Goal: Task Accomplishment & Management: Use online tool/utility

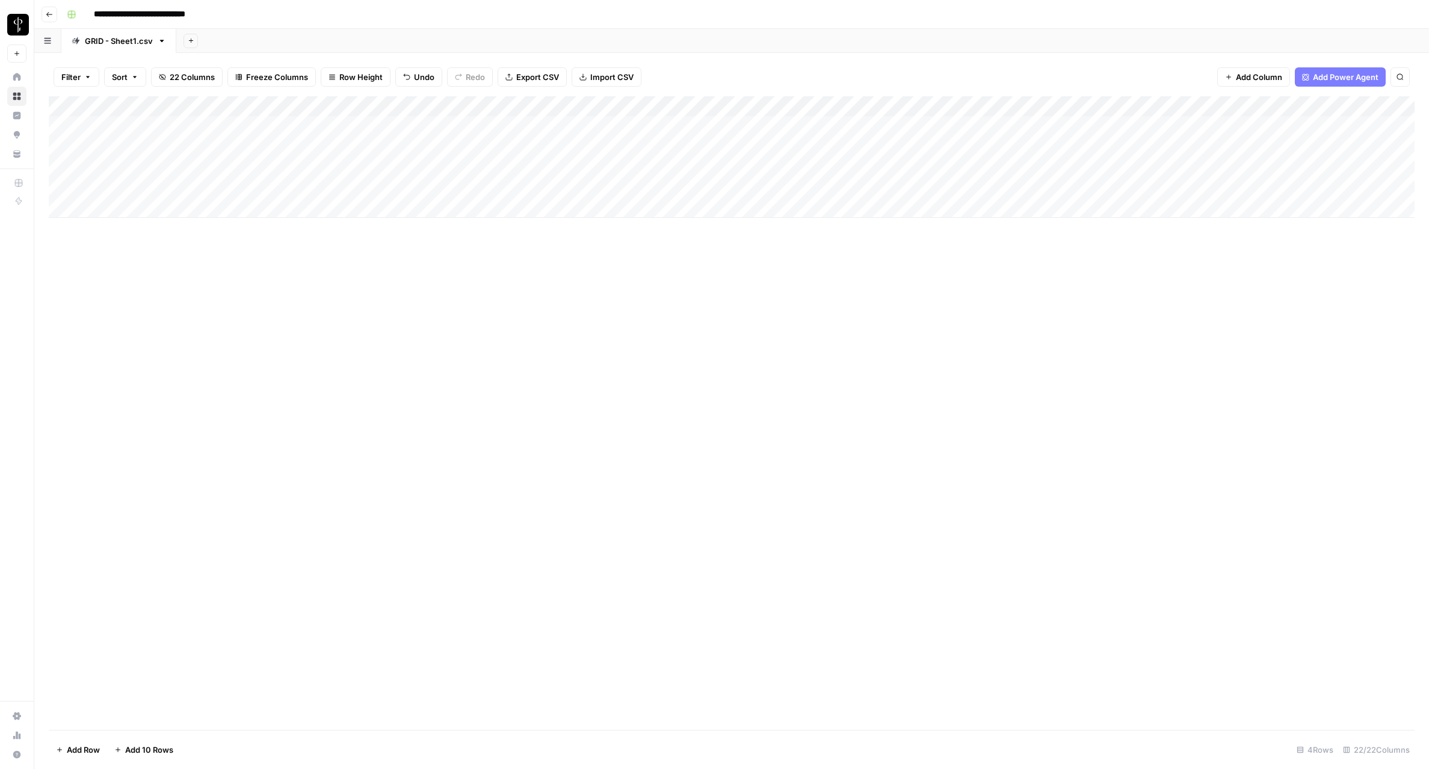
scroll to position [0, 2]
click at [277, 188] on div "Add Column" at bounding box center [732, 157] width 1366 height 122
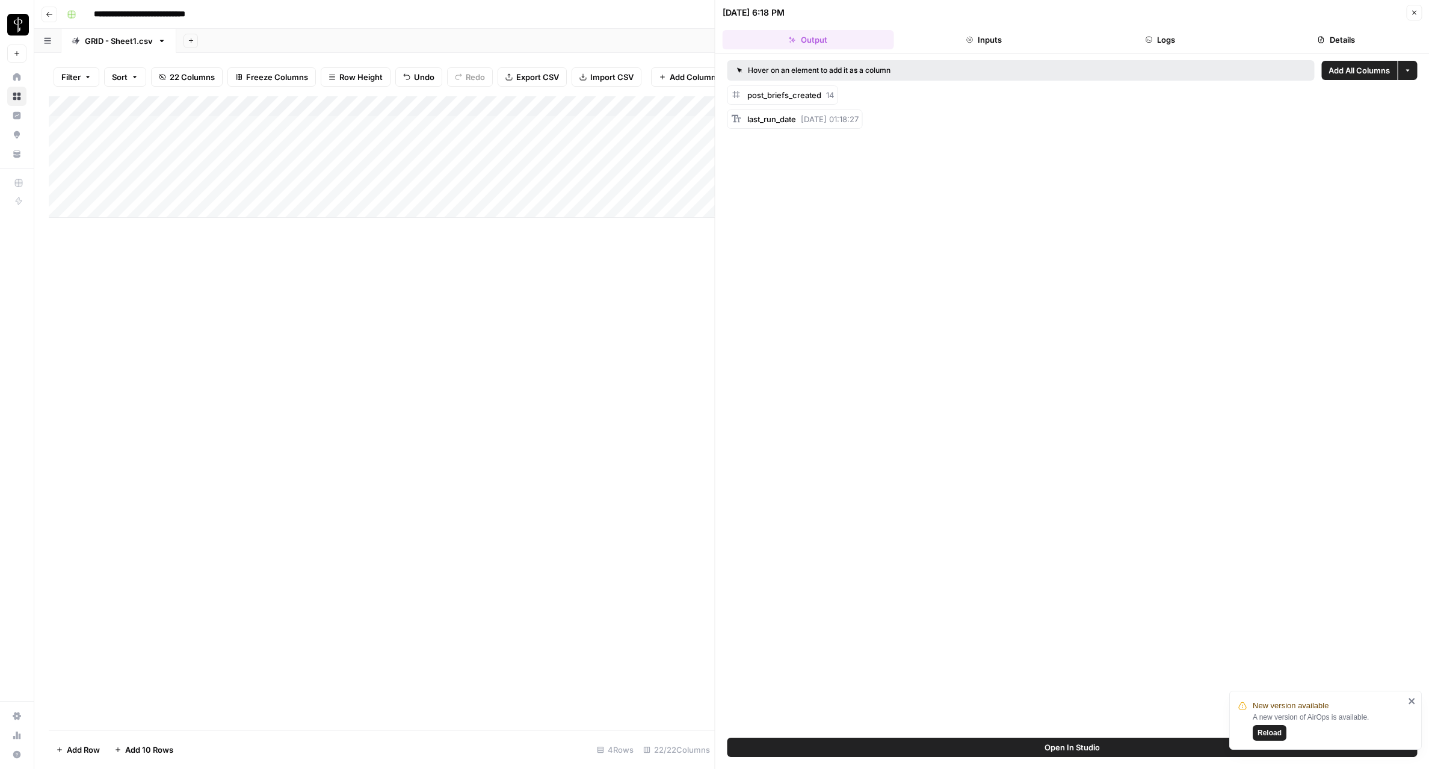
click at [1417, 14] on icon "button" at bounding box center [1414, 12] width 7 height 7
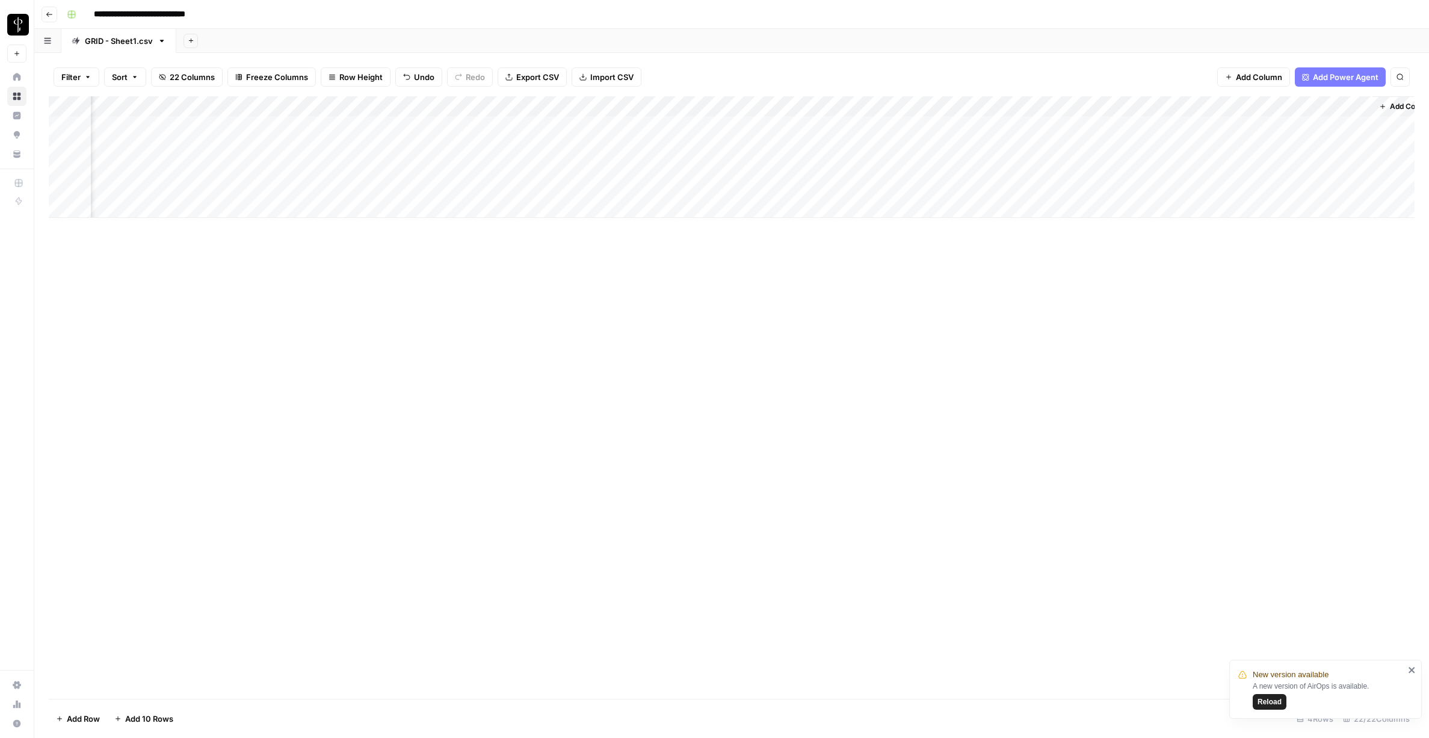
scroll to position [0, 1737]
click at [946, 188] on div "Add Column" at bounding box center [732, 157] width 1366 height 122
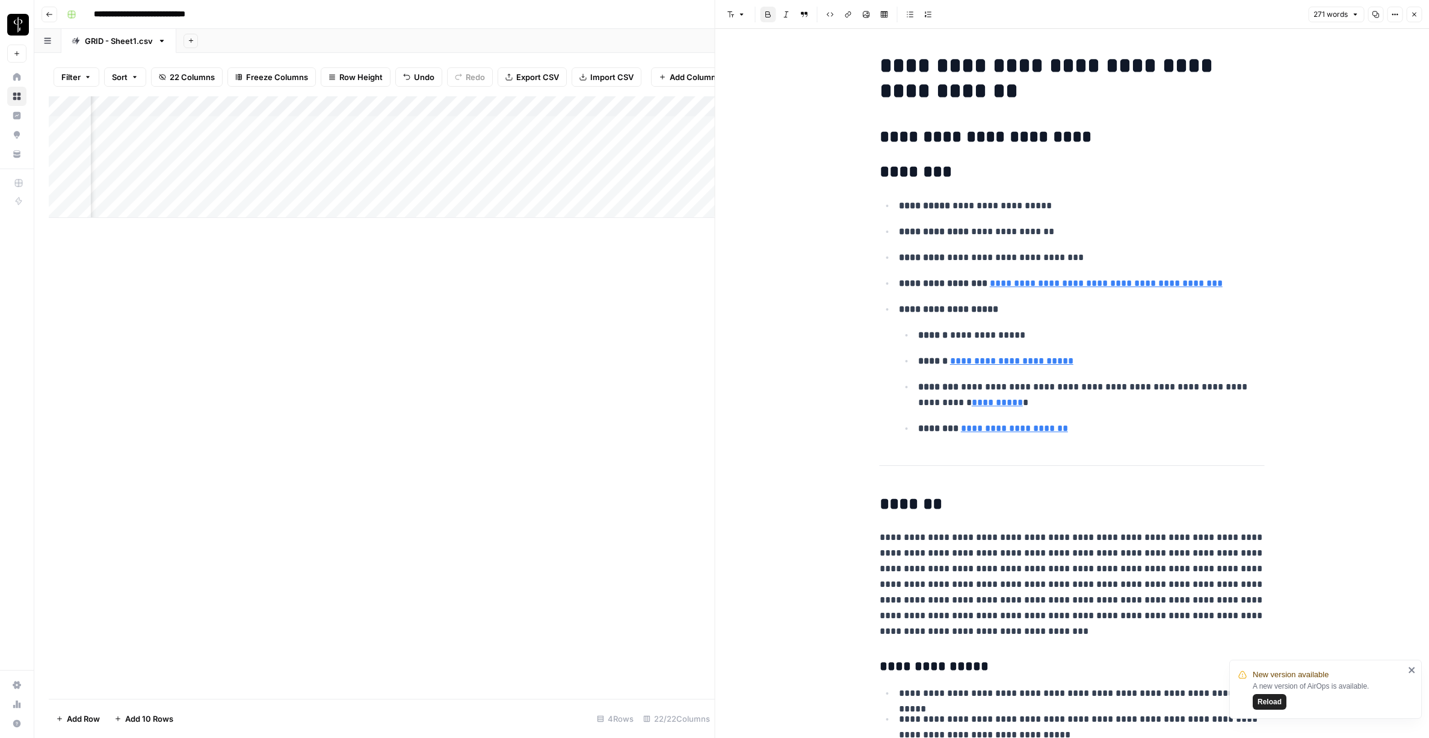
click at [1410, 18] on button "Close" at bounding box center [1415, 15] width 16 height 16
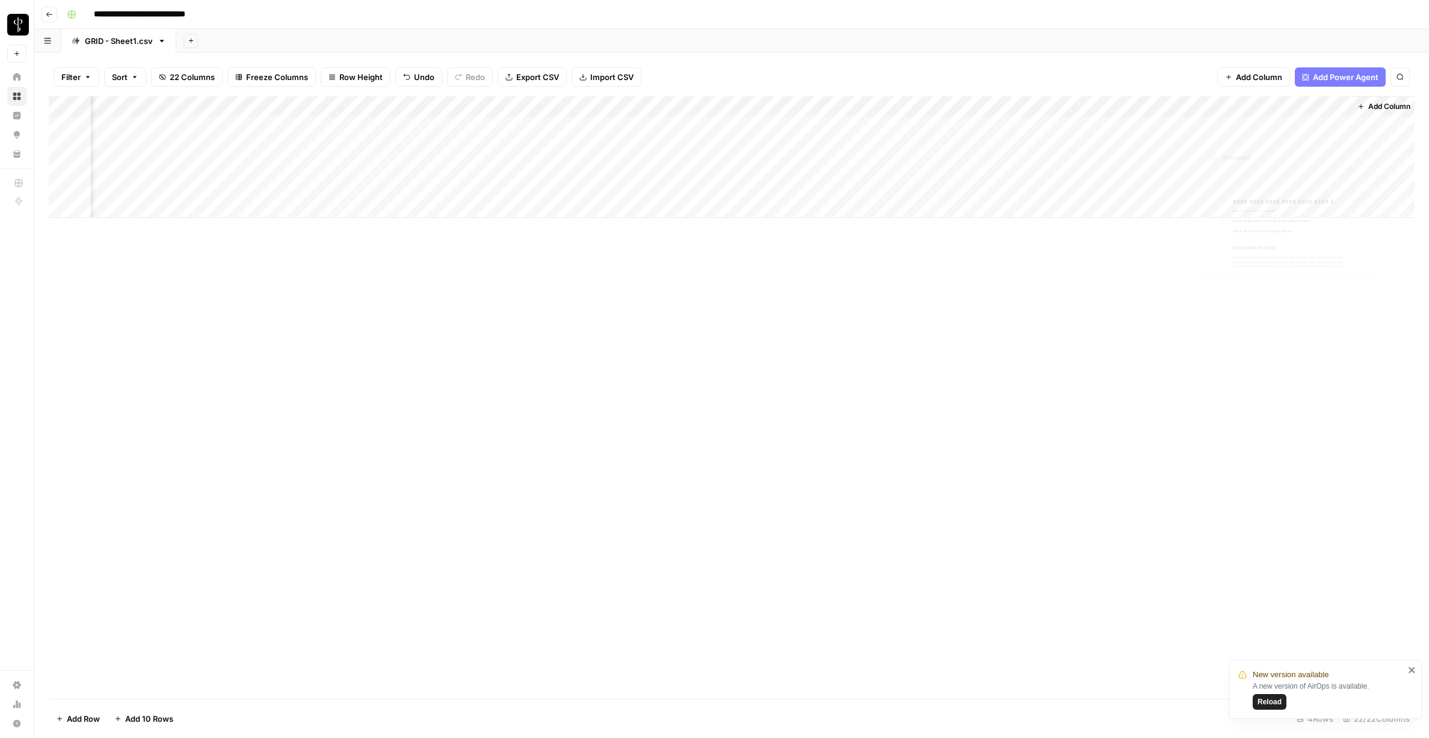
scroll to position [0, 1723]
click at [1351, 185] on div "Add Column" at bounding box center [732, 157] width 1366 height 122
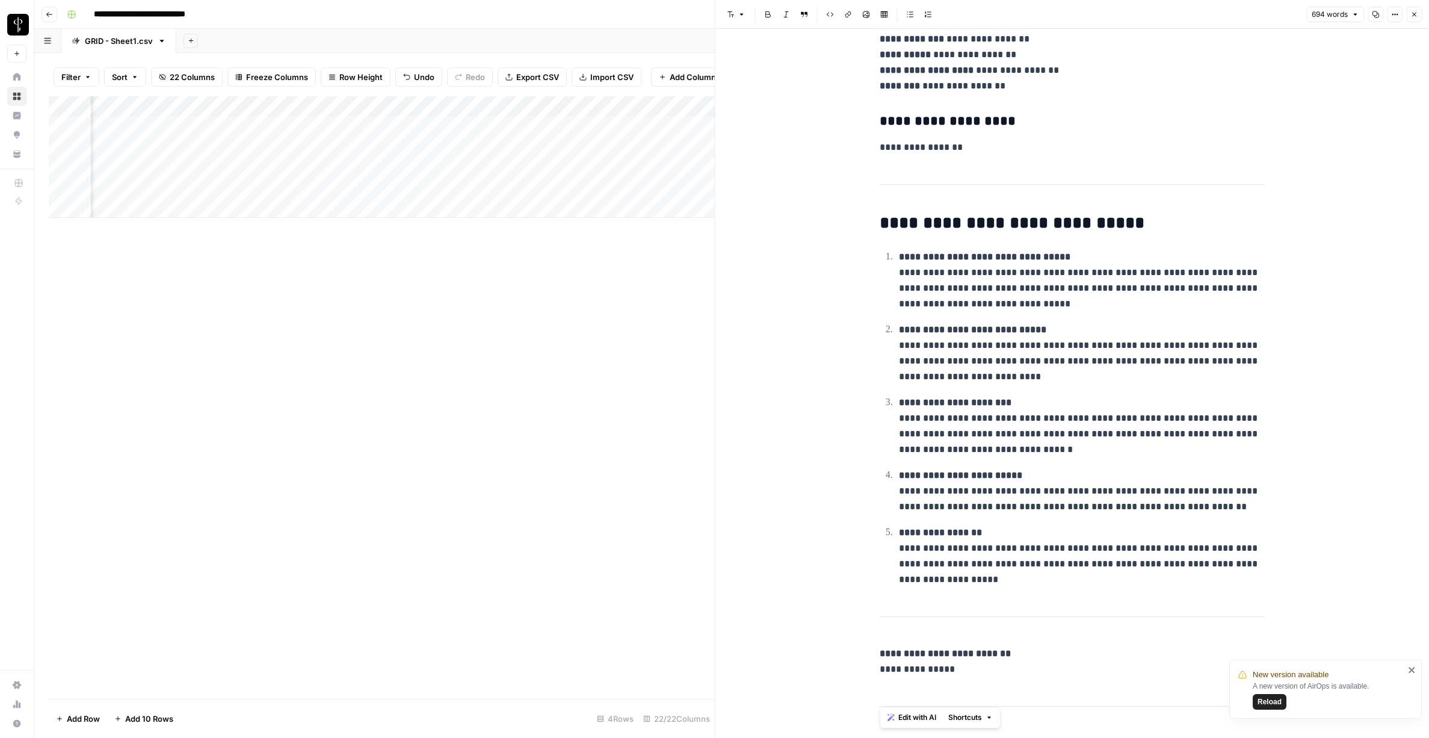
scroll to position [1954, 0]
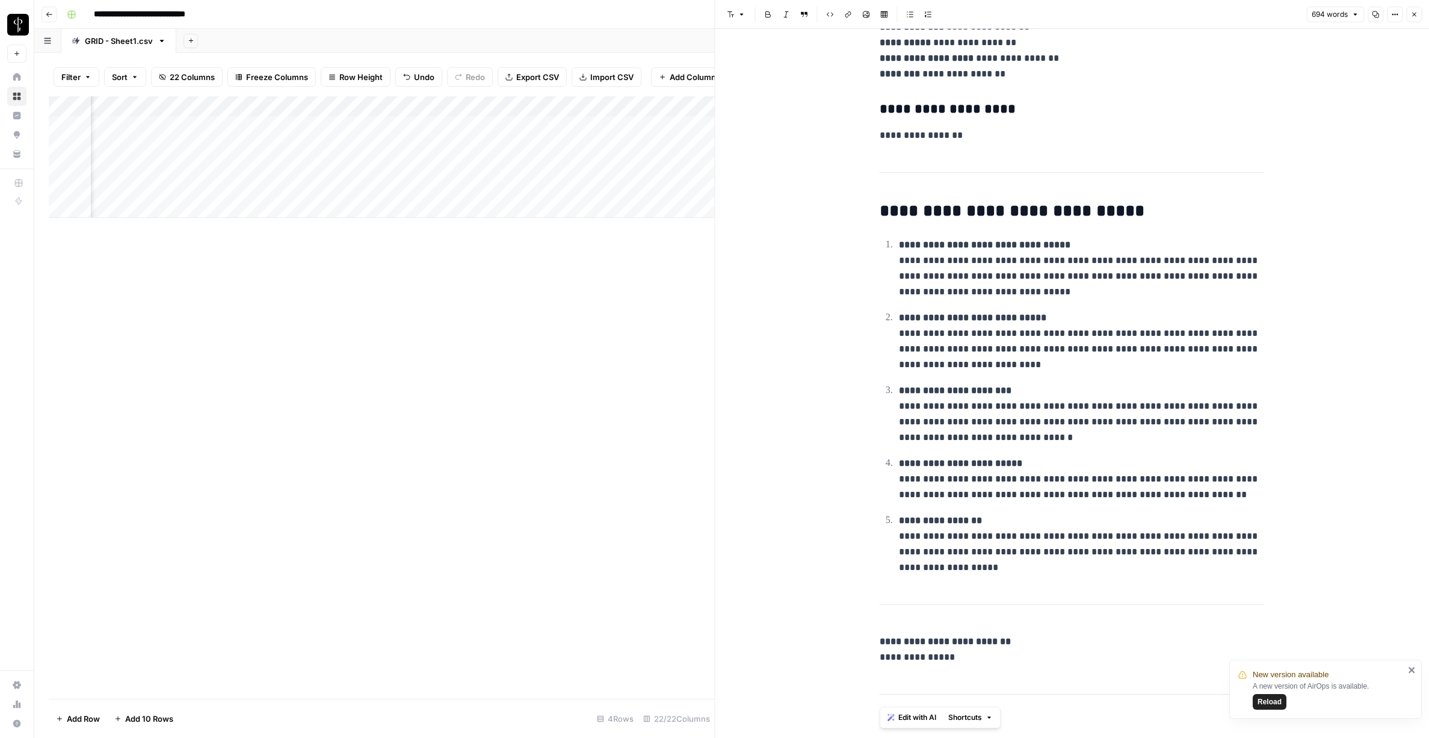
click at [1417, 19] on button "Close" at bounding box center [1415, 15] width 16 height 16
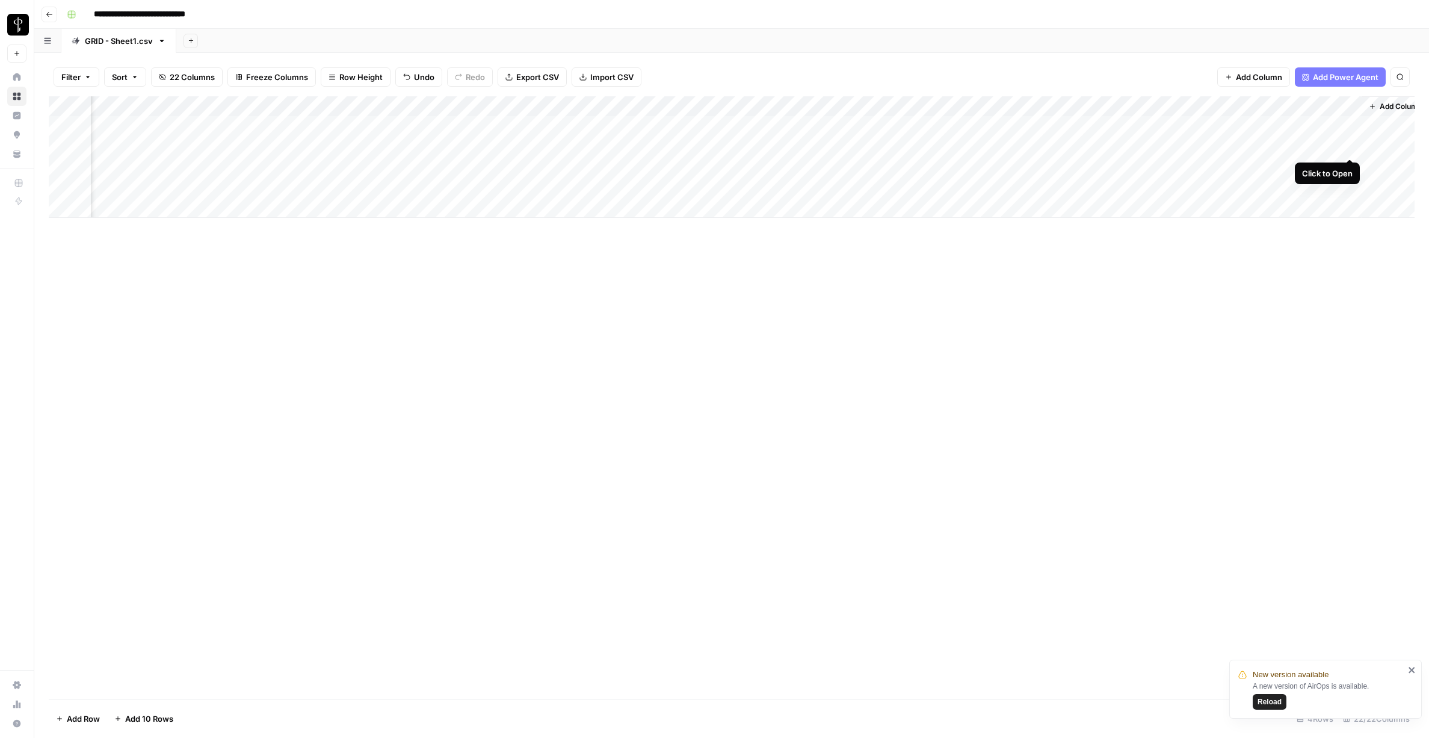
click at [1350, 145] on div "Add Column" at bounding box center [732, 157] width 1366 height 122
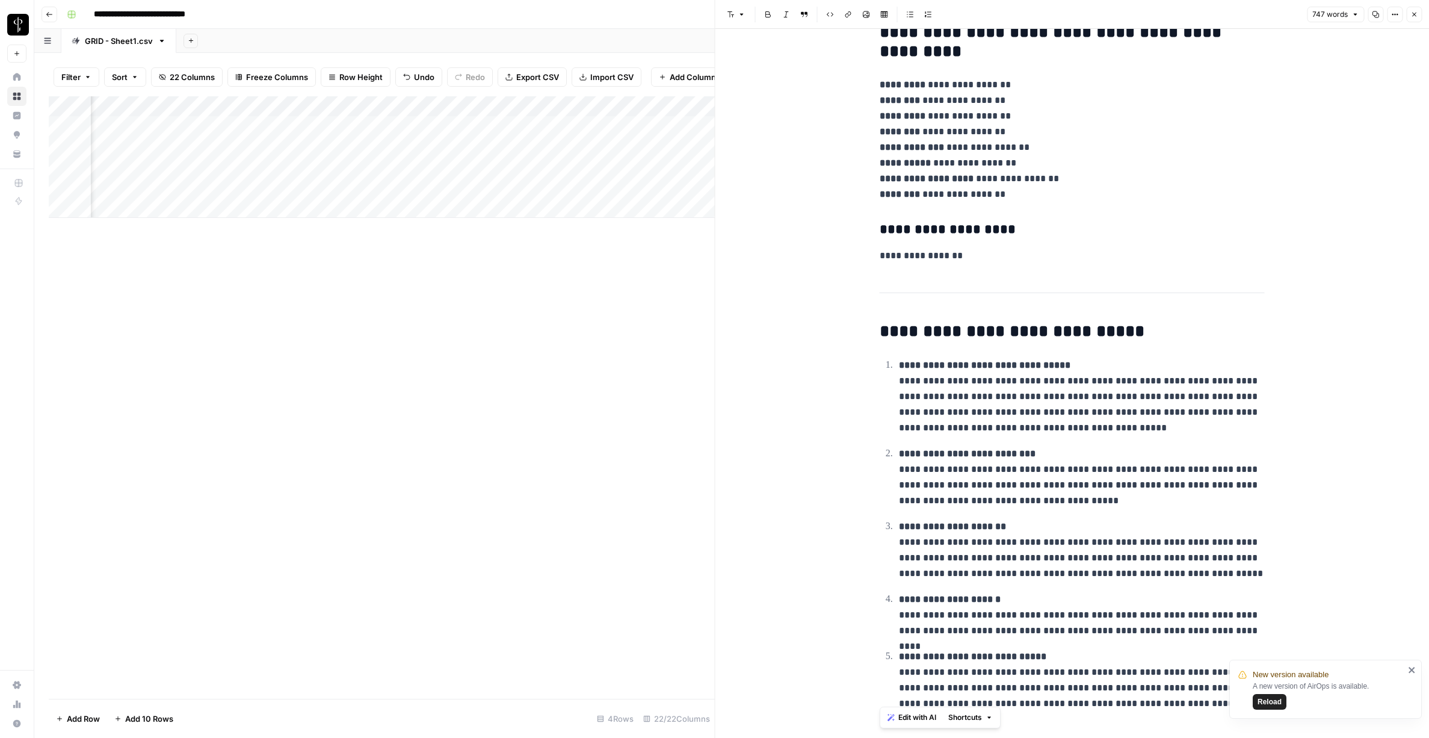
scroll to position [2002, 0]
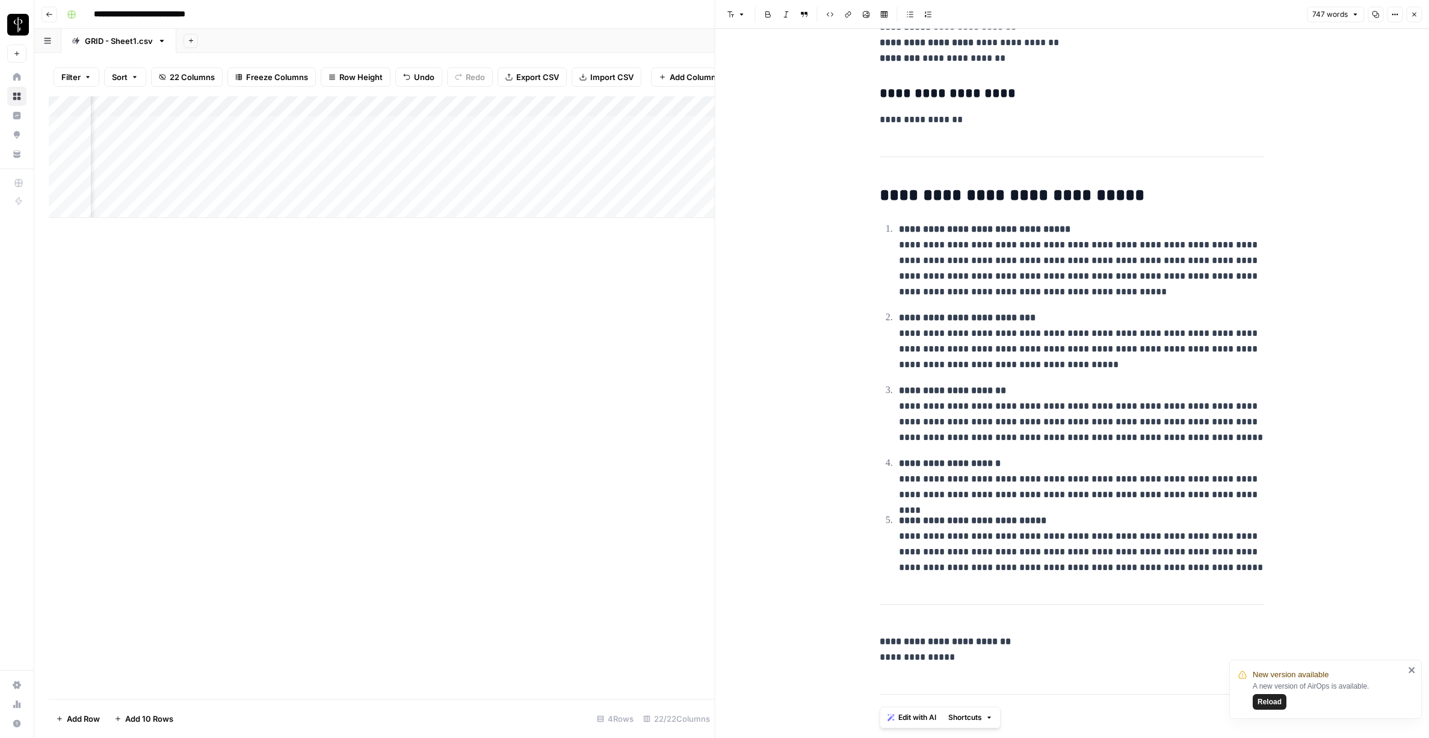
drag, startPoint x: 1418, startPoint y: 13, endPoint x: 1143, endPoint y: 44, distance: 276.8
click at [1418, 13] on button "Close" at bounding box center [1415, 15] width 16 height 16
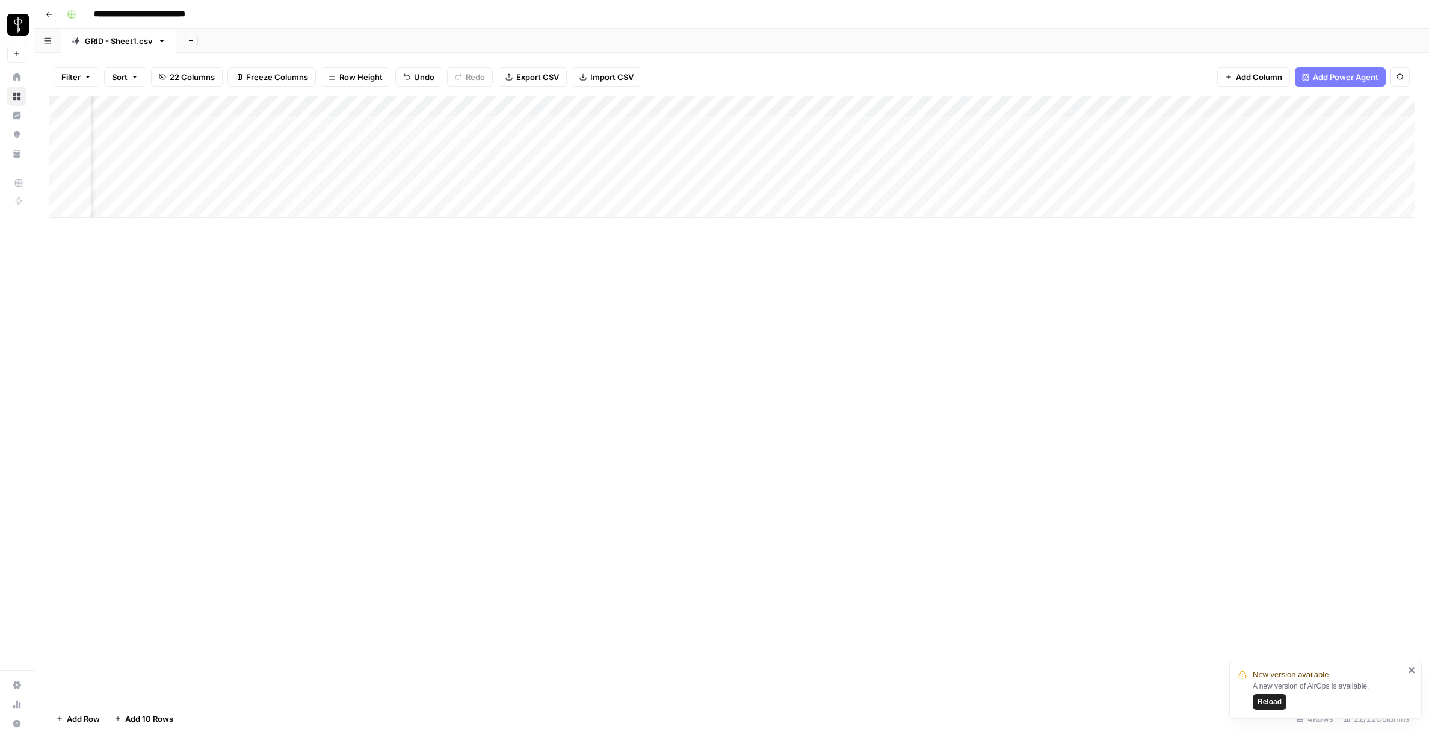
scroll to position [0, 590]
click at [625, 190] on div "Add Column" at bounding box center [732, 157] width 1366 height 122
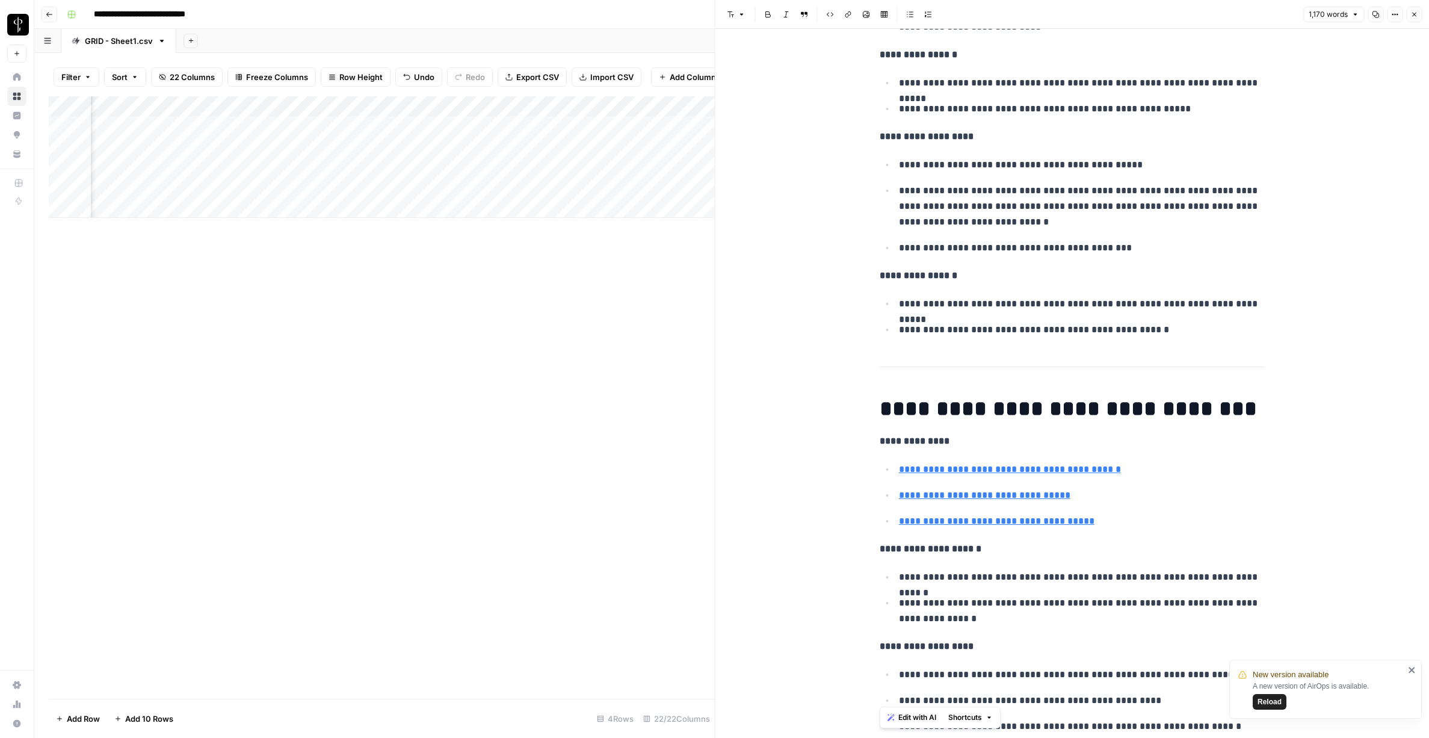
scroll to position [2983, 0]
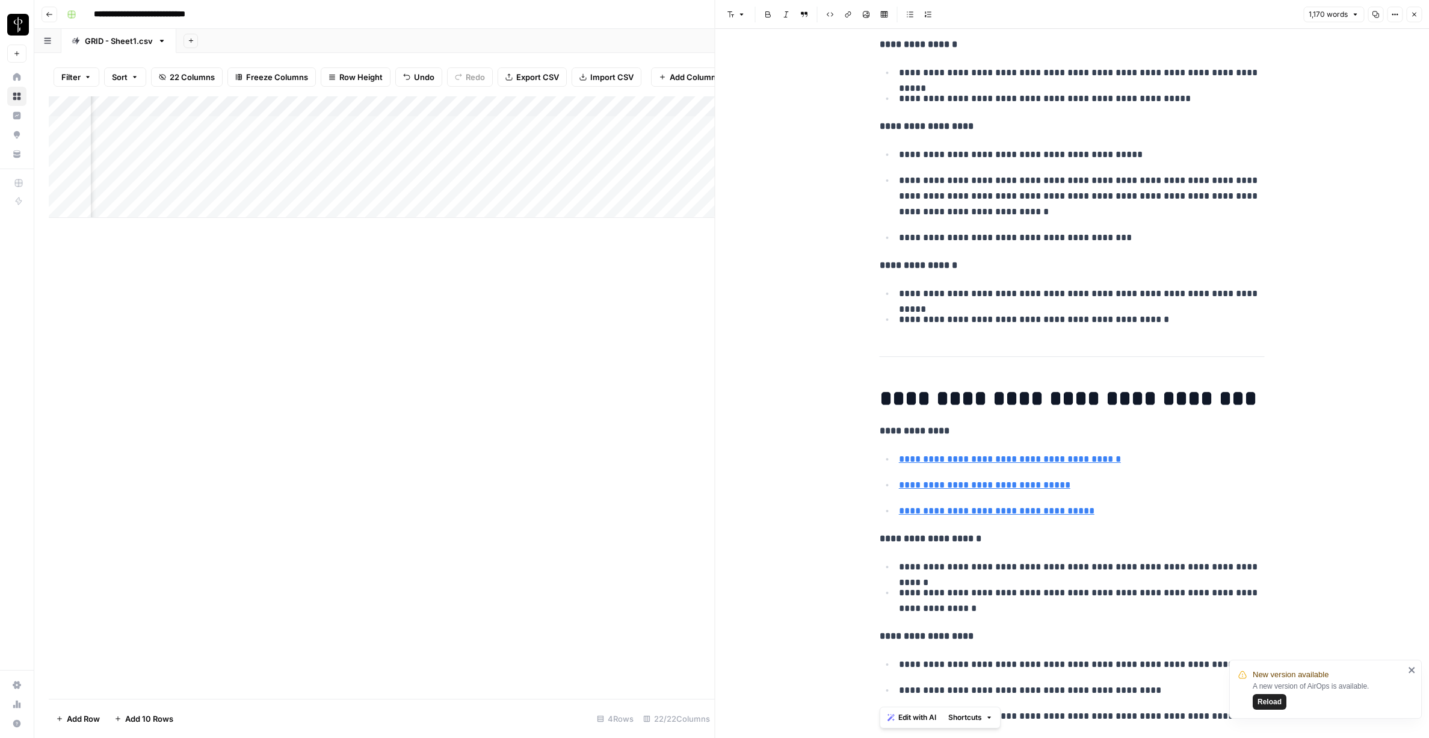
click at [1419, 14] on button "Close" at bounding box center [1415, 15] width 16 height 16
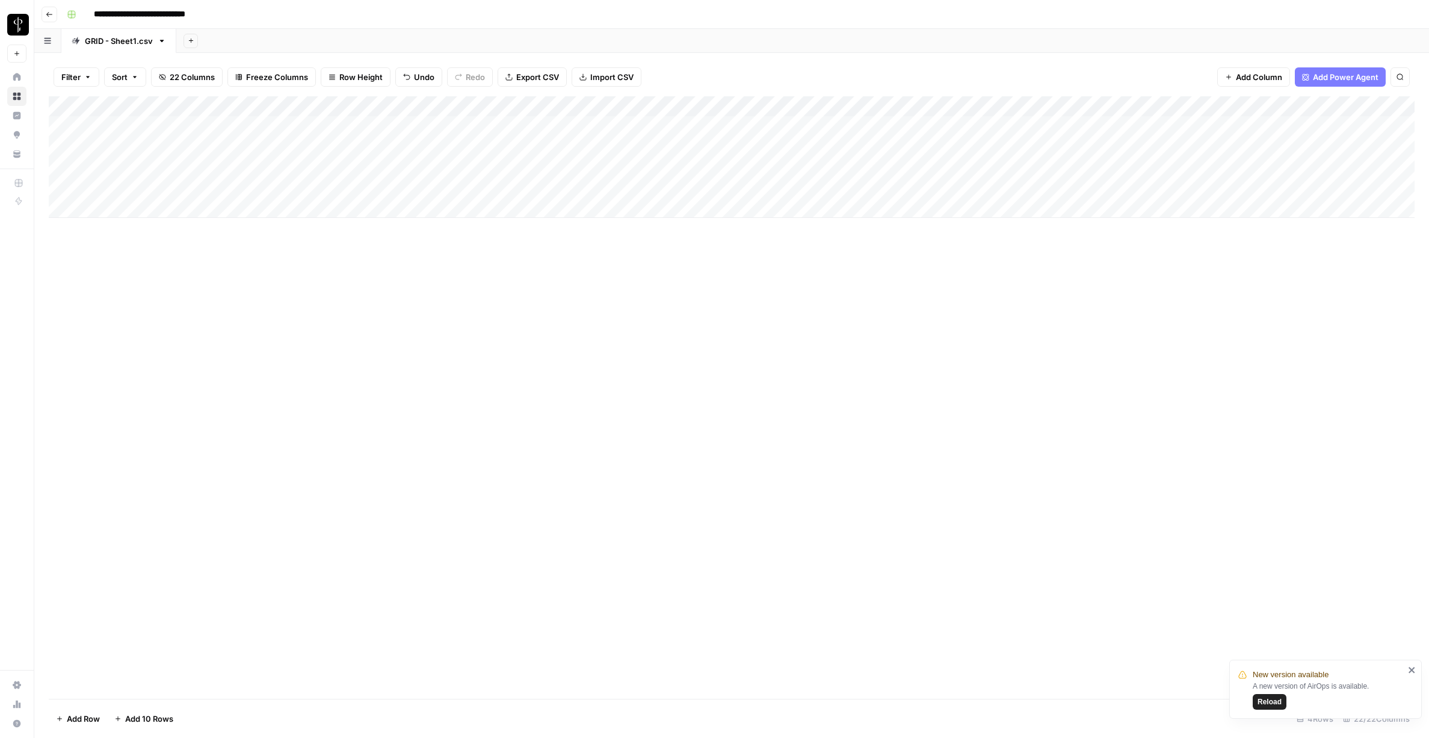
click at [280, 185] on div "Add Column" at bounding box center [732, 157] width 1366 height 122
click at [259, 188] on div "Add Column" at bounding box center [732, 157] width 1366 height 122
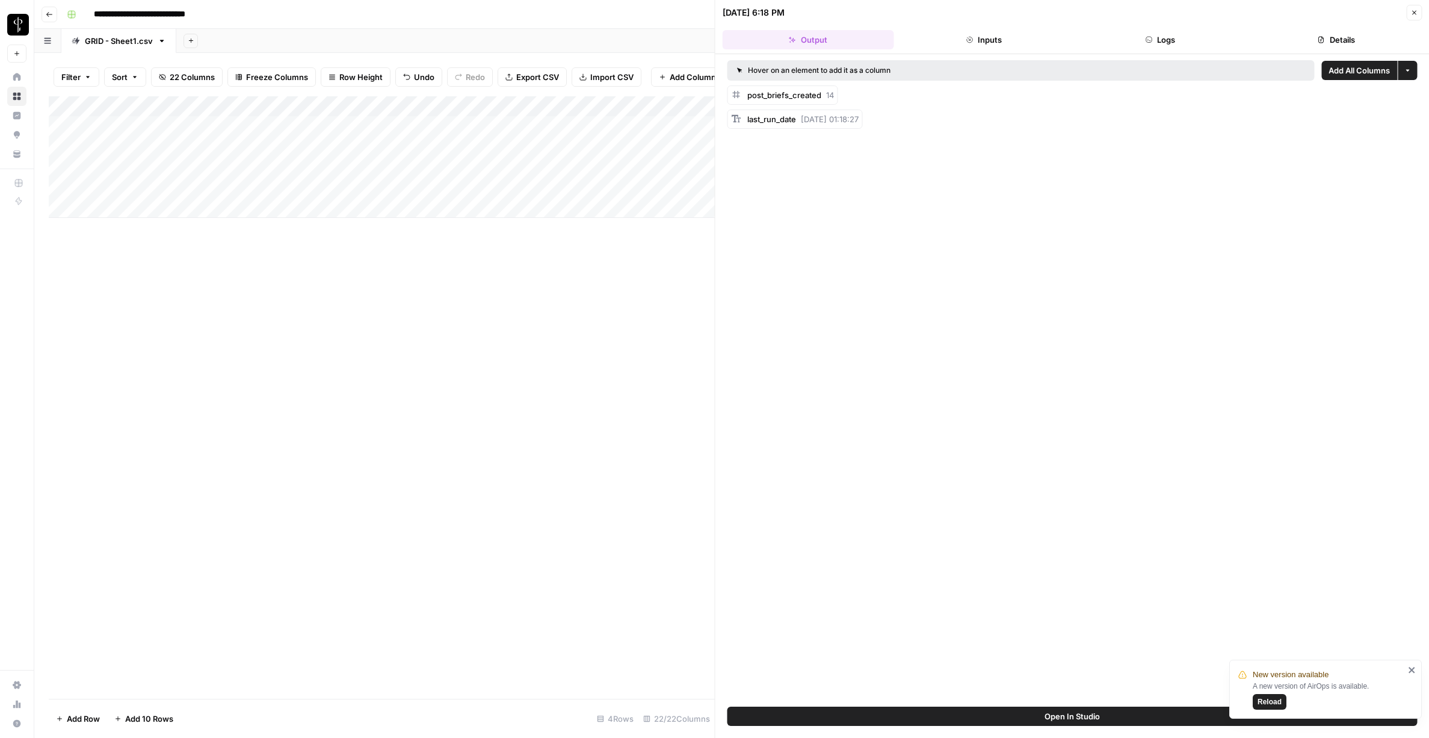
drag, startPoint x: 1423, startPoint y: 12, endPoint x: 1414, endPoint y: 10, distance: 9.2
click at [1423, 12] on header "[DATE] 6:18 PM Close Output Inputs Logs Details" at bounding box center [1073, 27] width 714 height 54
click at [1414, 10] on icon "button" at bounding box center [1414, 12] width 7 height 7
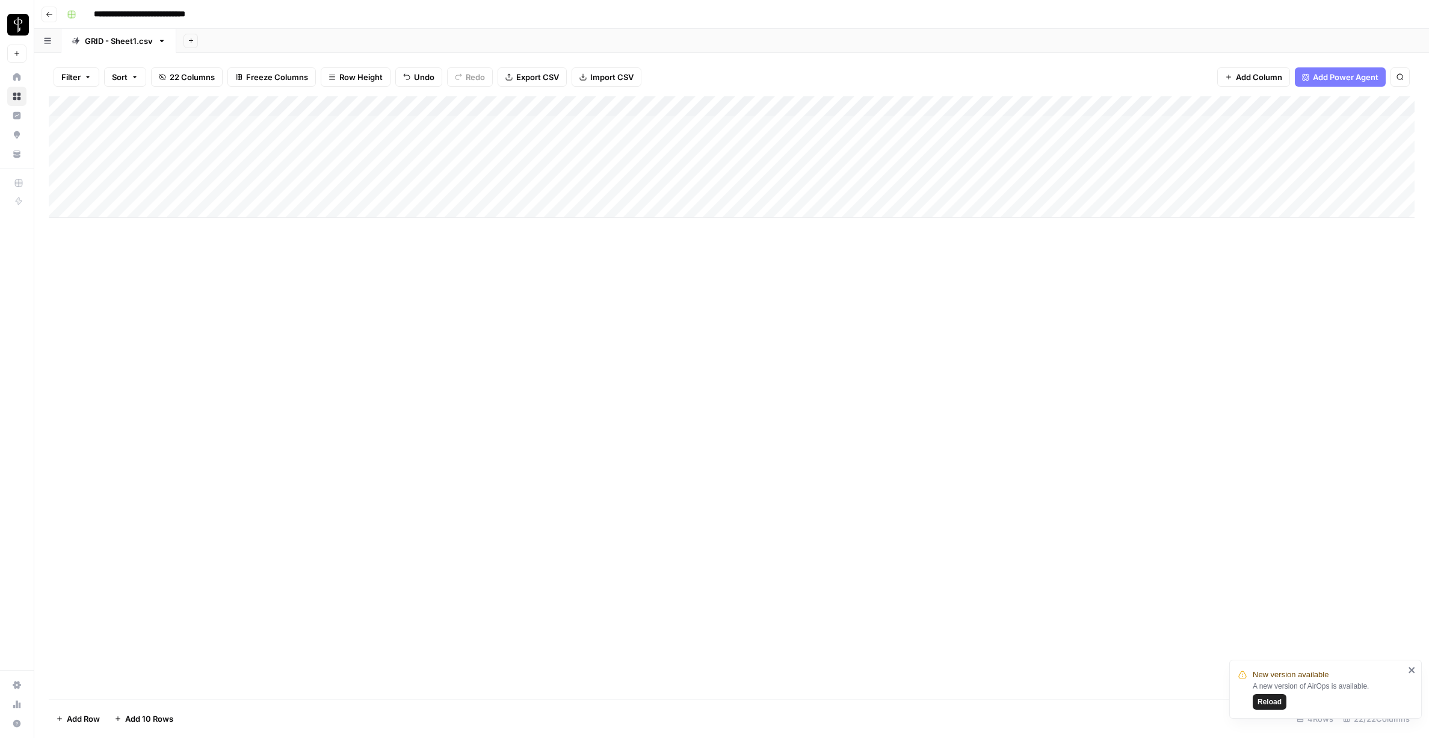
click at [306, 105] on div "Add Column" at bounding box center [732, 157] width 1366 height 122
click at [235, 223] on span "Edit Workflow" at bounding box center [258, 224] width 105 height 12
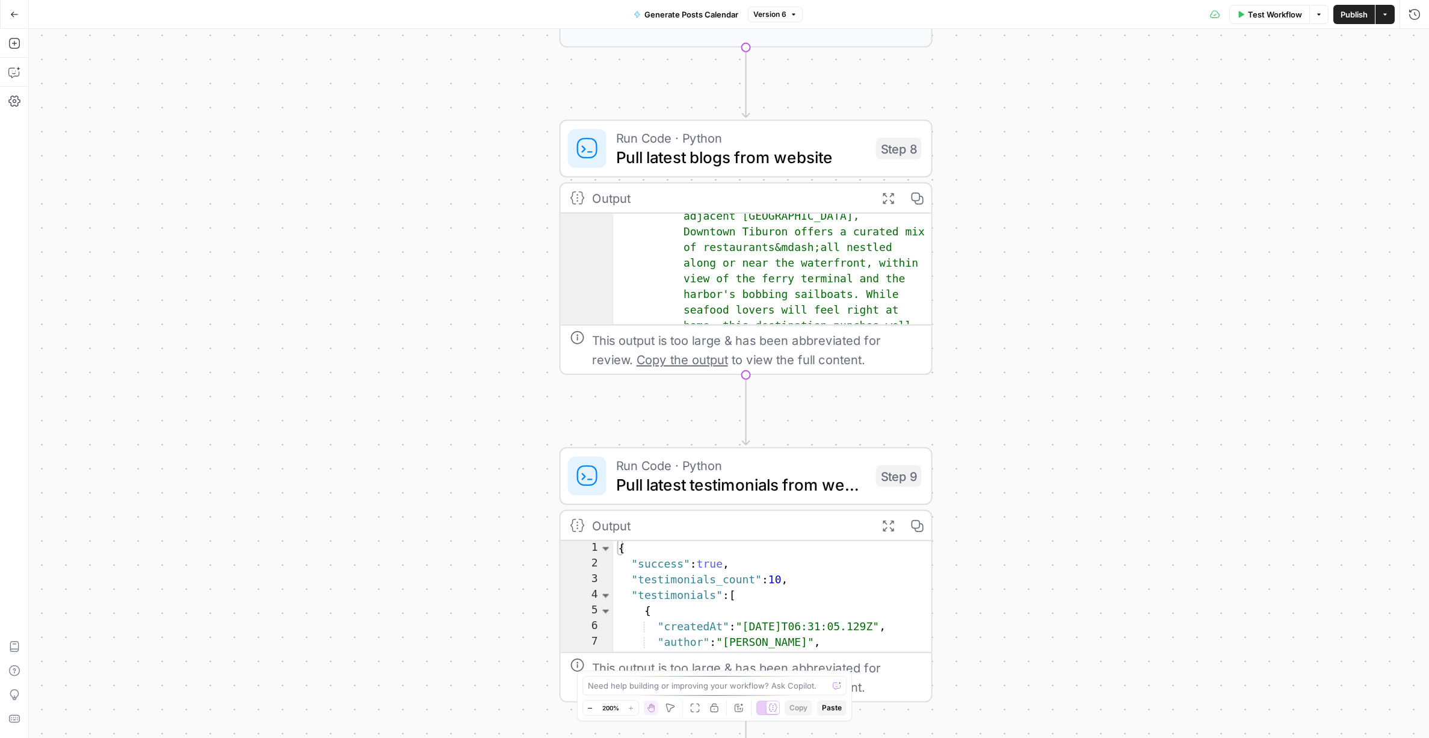
scroll to position [217, 0]
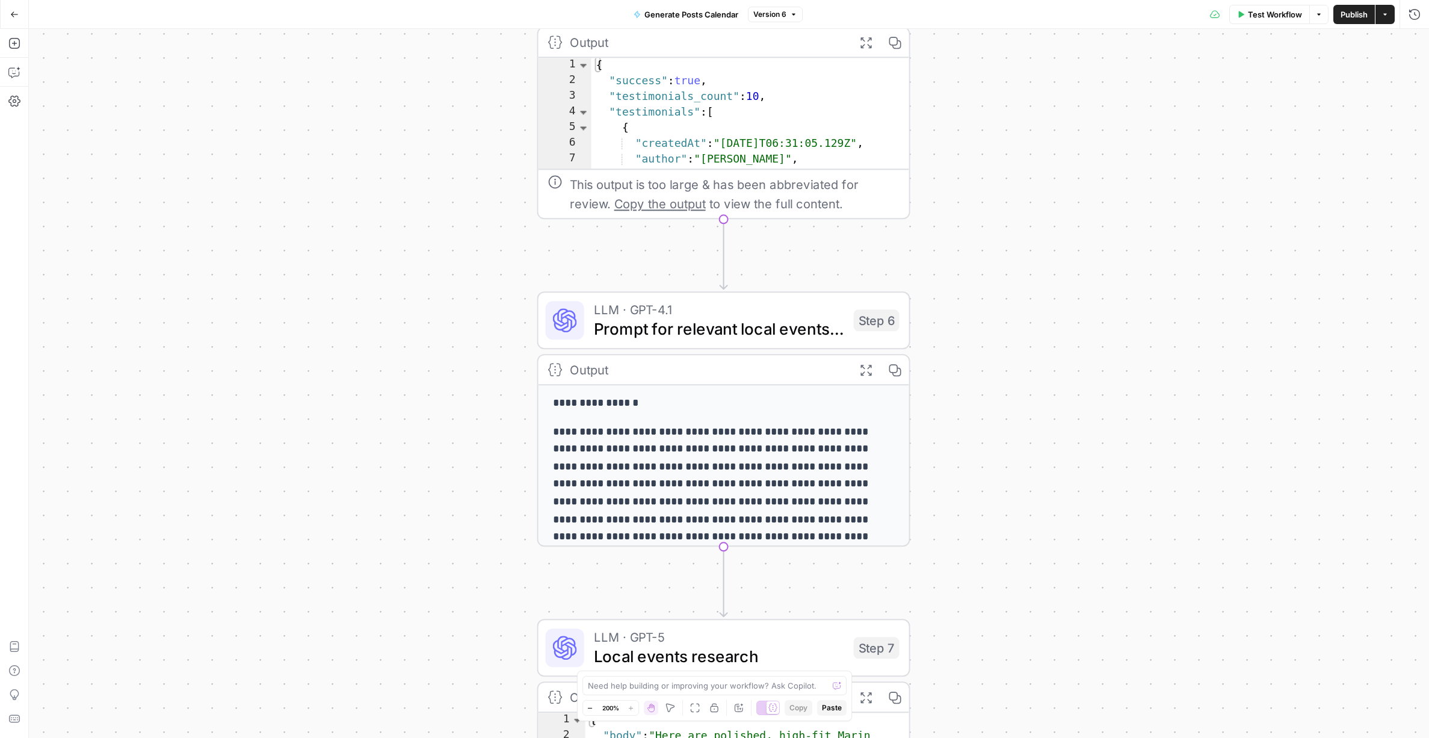
drag, startPoint x: 1036, startPoint y: 166, endPoint x: 1014, endPoint y: 232, distance: 69.3
click at [1014, 232] on div "**********" at bounding box center [729, 383] width 1401 height 709
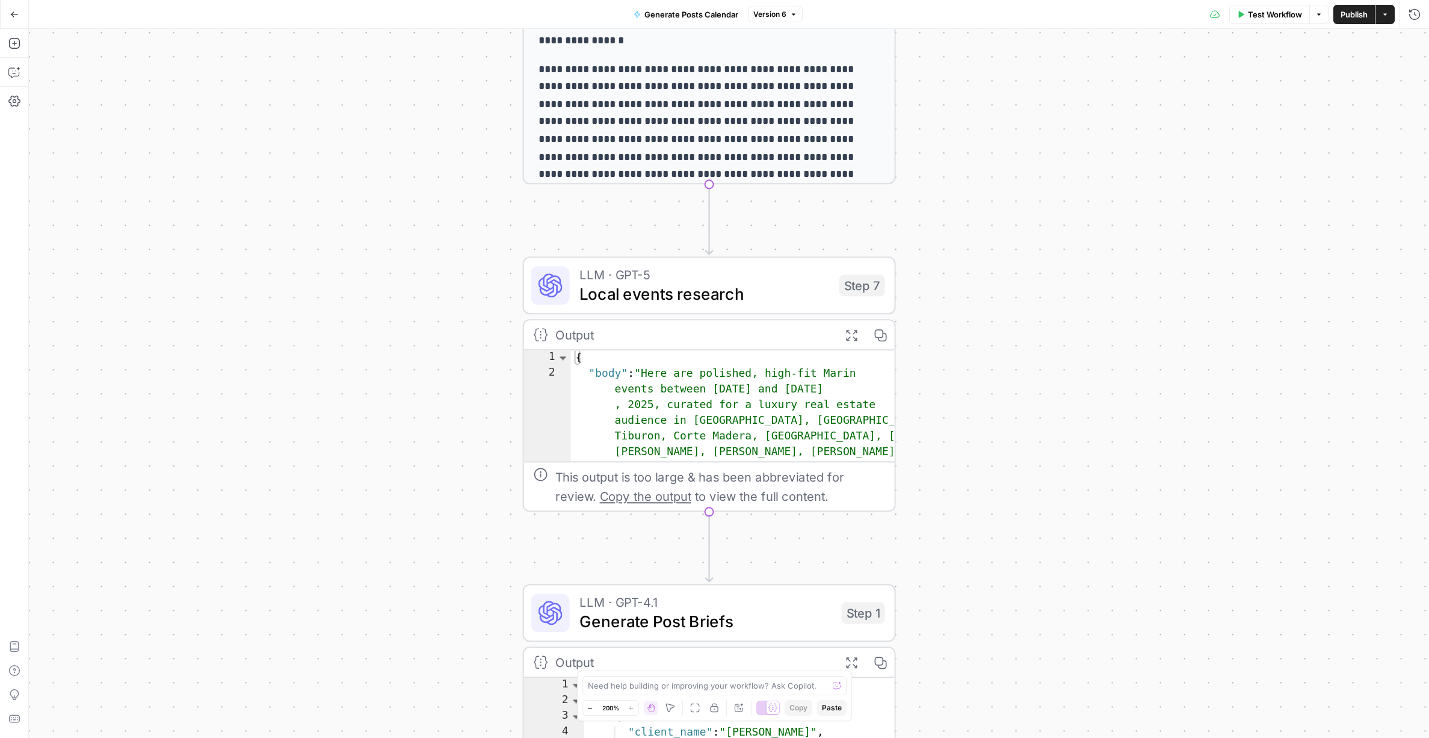
drag, startPoint x: 1012, startPoint y: 475, endPoint x: 1000, endPoint y: 118, distance: 357.1
click at [997, 113] on div "**********" at bounding box center [729, 383] width 1401 height 709
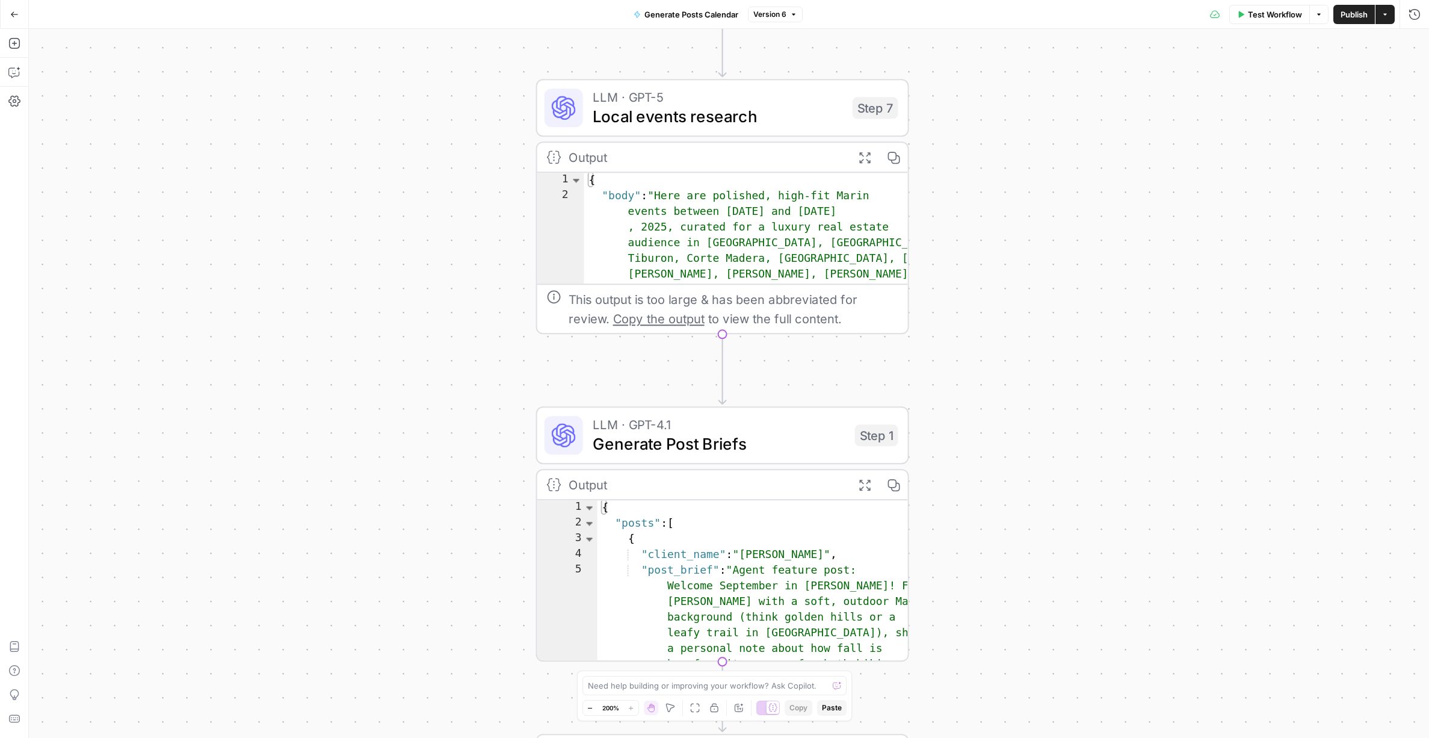
drag, startPoint x: 1005, startPoint y: 442, endPoint x: 1018, endPoint y: 264, distance: 178.0
click at [1018, 264] on div "**********" at bounding box center [729, 383] width 1401 height 709
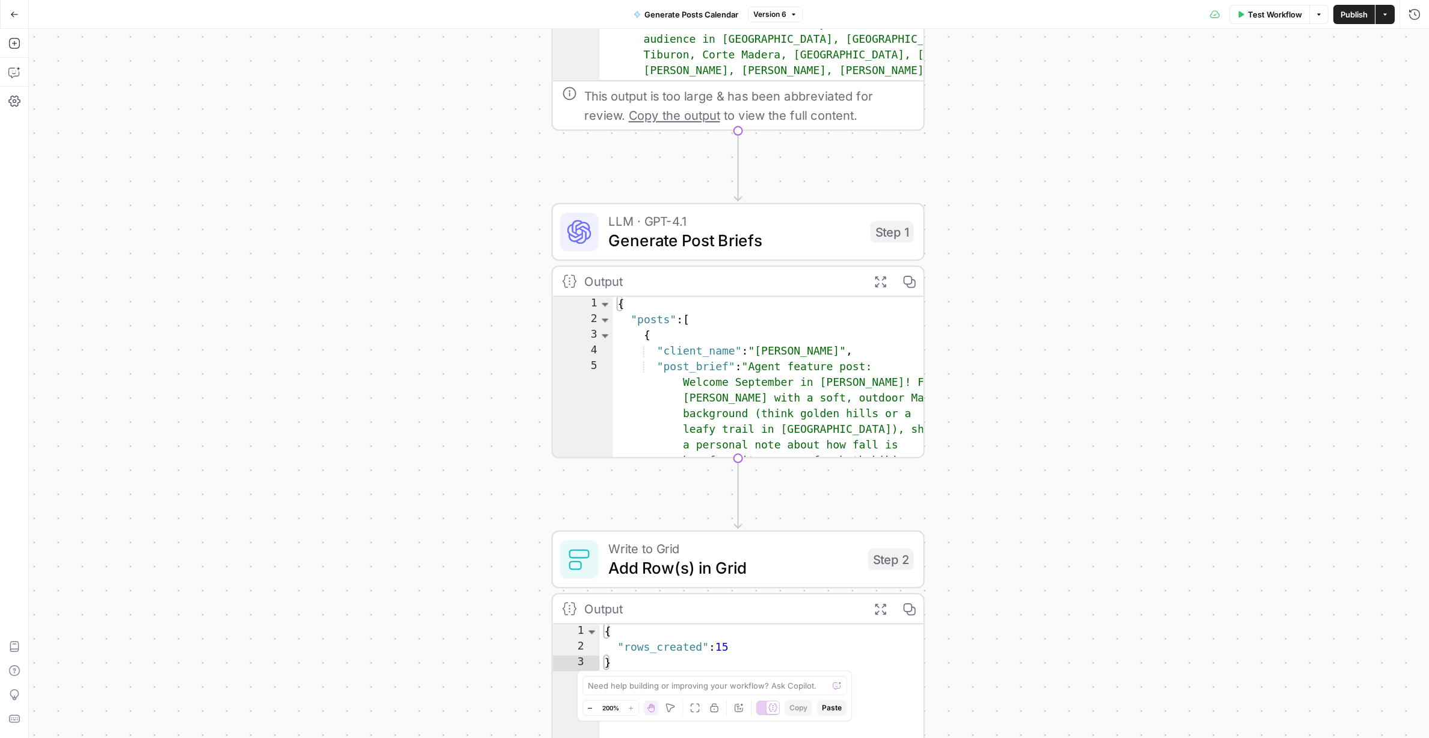
drag, startPoint x: 995, startPoint y: 462, endPoint x: 1011, endPoint y: 258, distance: 204.0
click at [1011, 258] on div "**********" at bounding box center [729, 383] width 1401 height 709
click at [15, 15] on icon "button" at bounding box center [14, 14] width 8 height 8
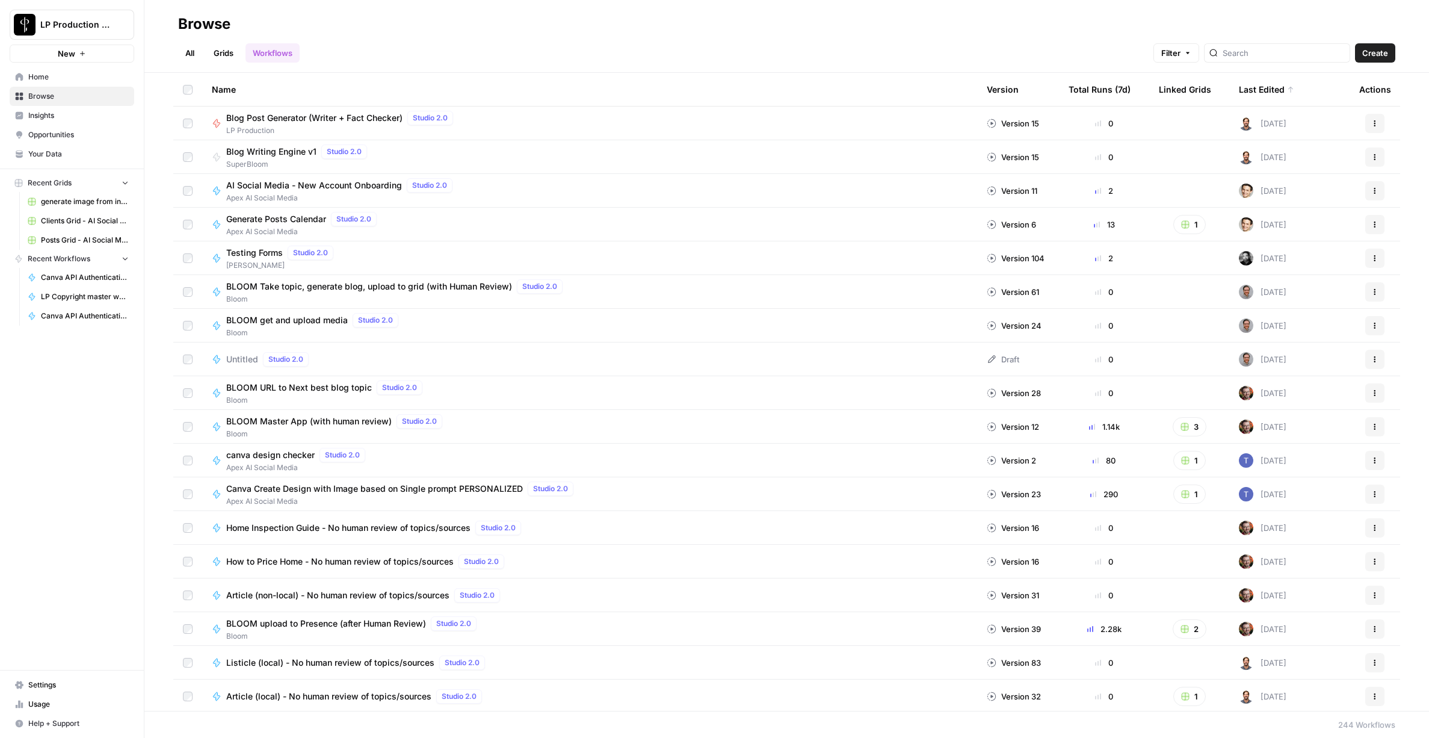
click at [191, 59] on link "All" at bounding box center [189, 52] width 23 height 19
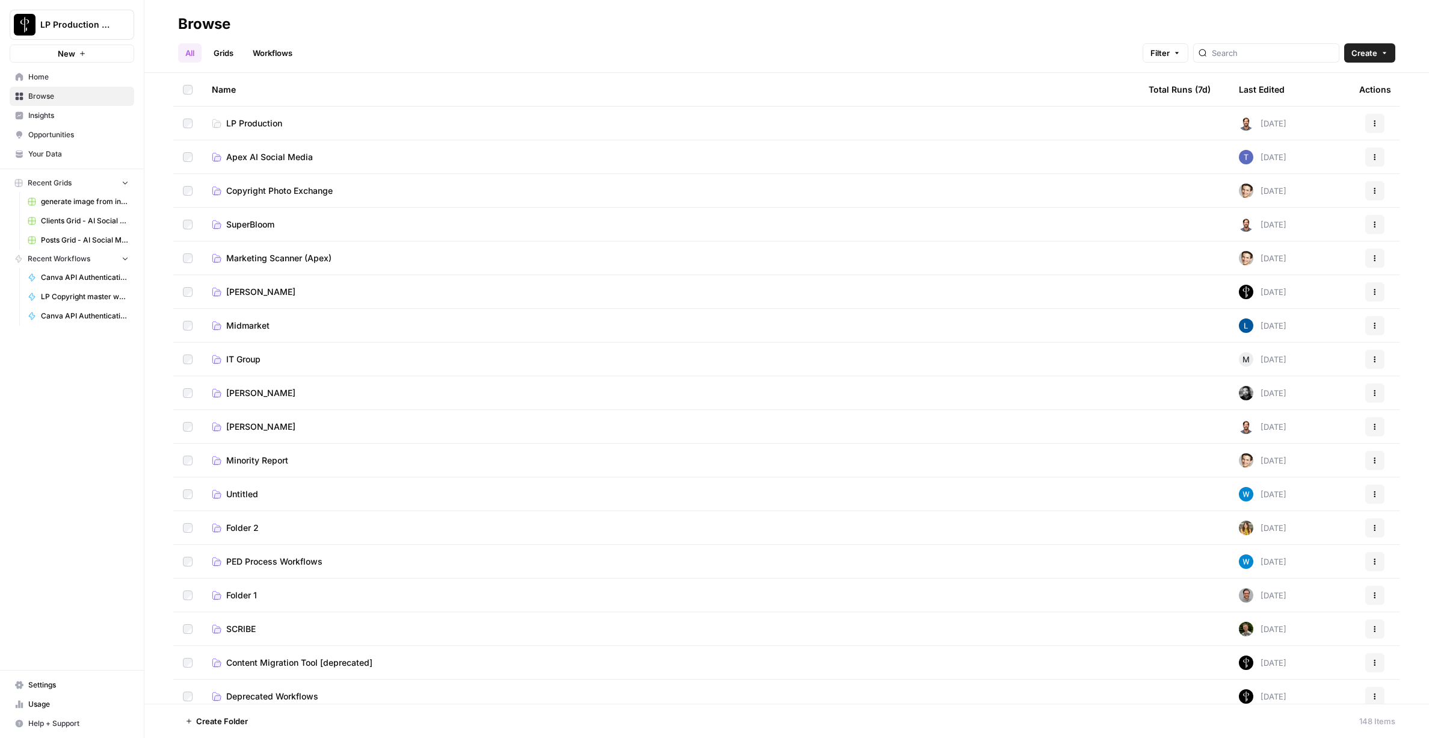
click at [255, 156] on span "Apex AI Social Media" at bounding box center [269, 157] width 87 height 12
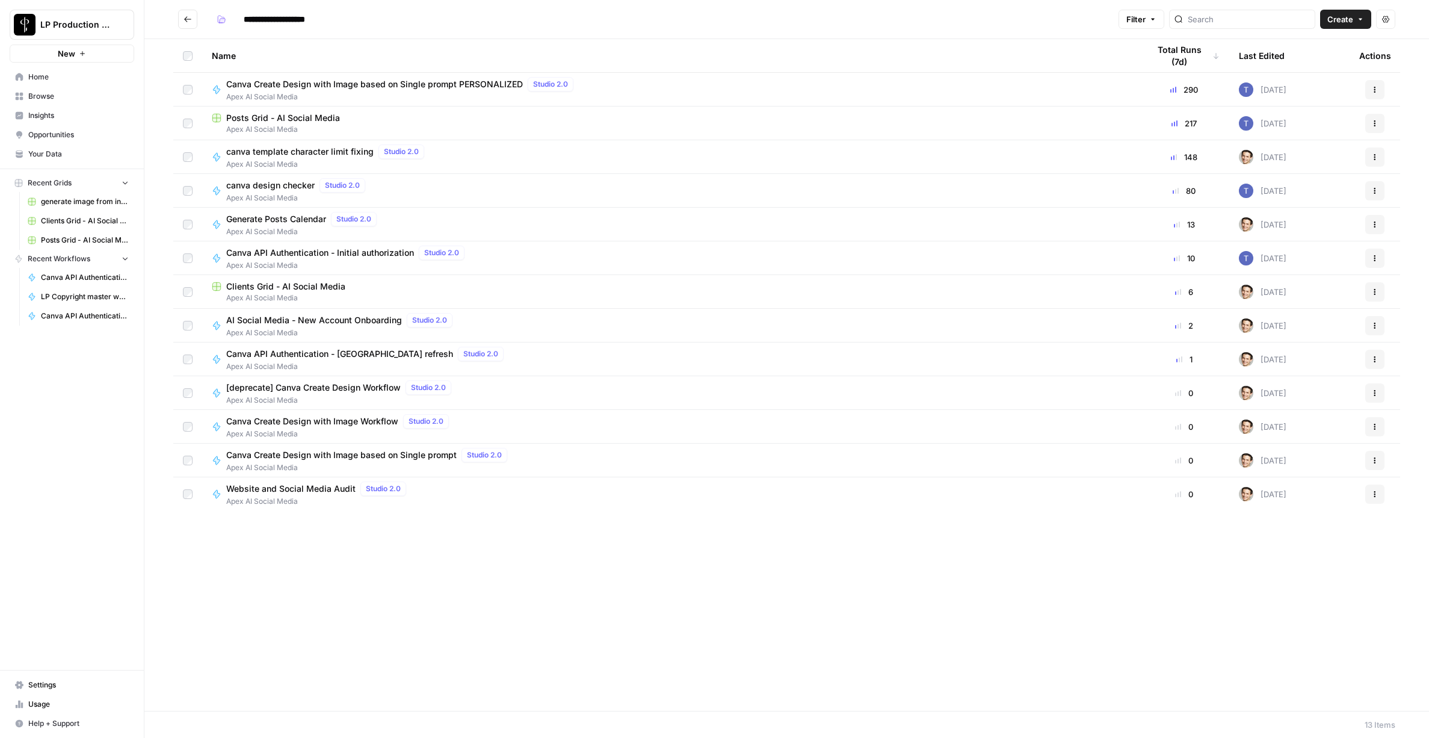
click at [274, 123] on span "Posts Grid - AI Social Media" at bounding box center [283, 118] width 114 height 12
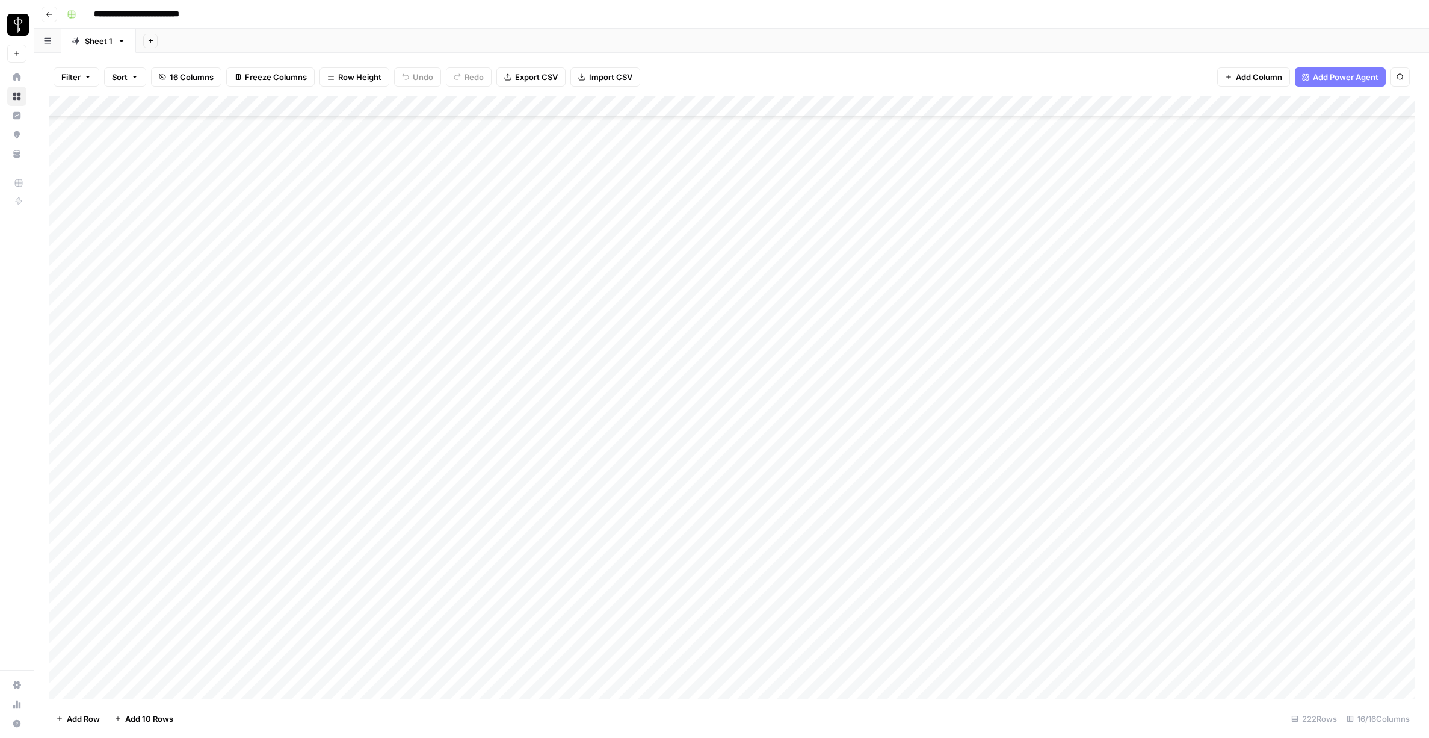
scroll to position [3136, 0]
click at [522, 224] on div "Add Column" at bounding box center [732, 397] width 1366 height 602
click at [542, 224] on div "Add Column" at bounding box center [732, 397] width 1366 height 602
click at [415, 296] on div "Add Column" at bounding box center [732, 397] width 1366 height 602
click at [392, 281] on div "Add Column" at bounding box center [732, 397] width 1366 height 602
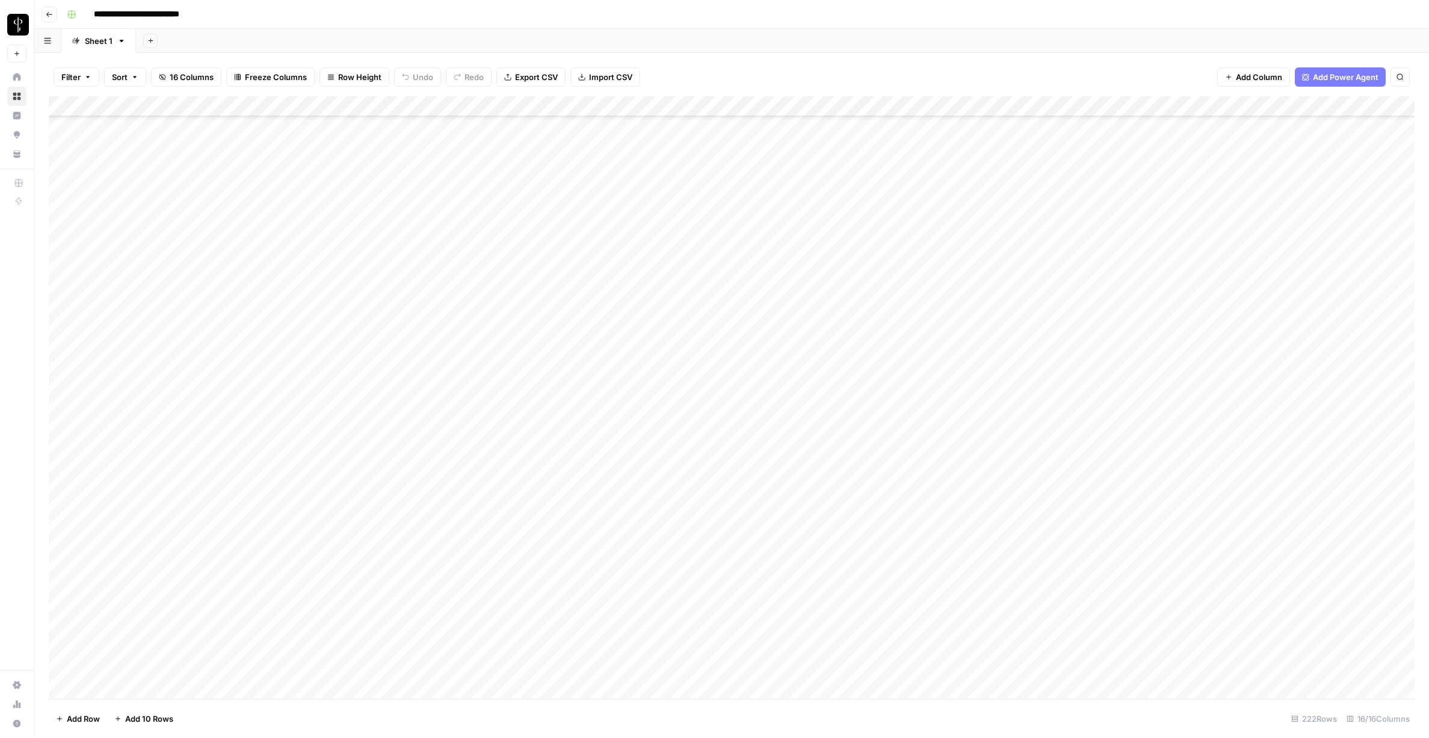
click at [391, 302] on div "Add Column" at bounding box center [732, 397] width 1366 height 602
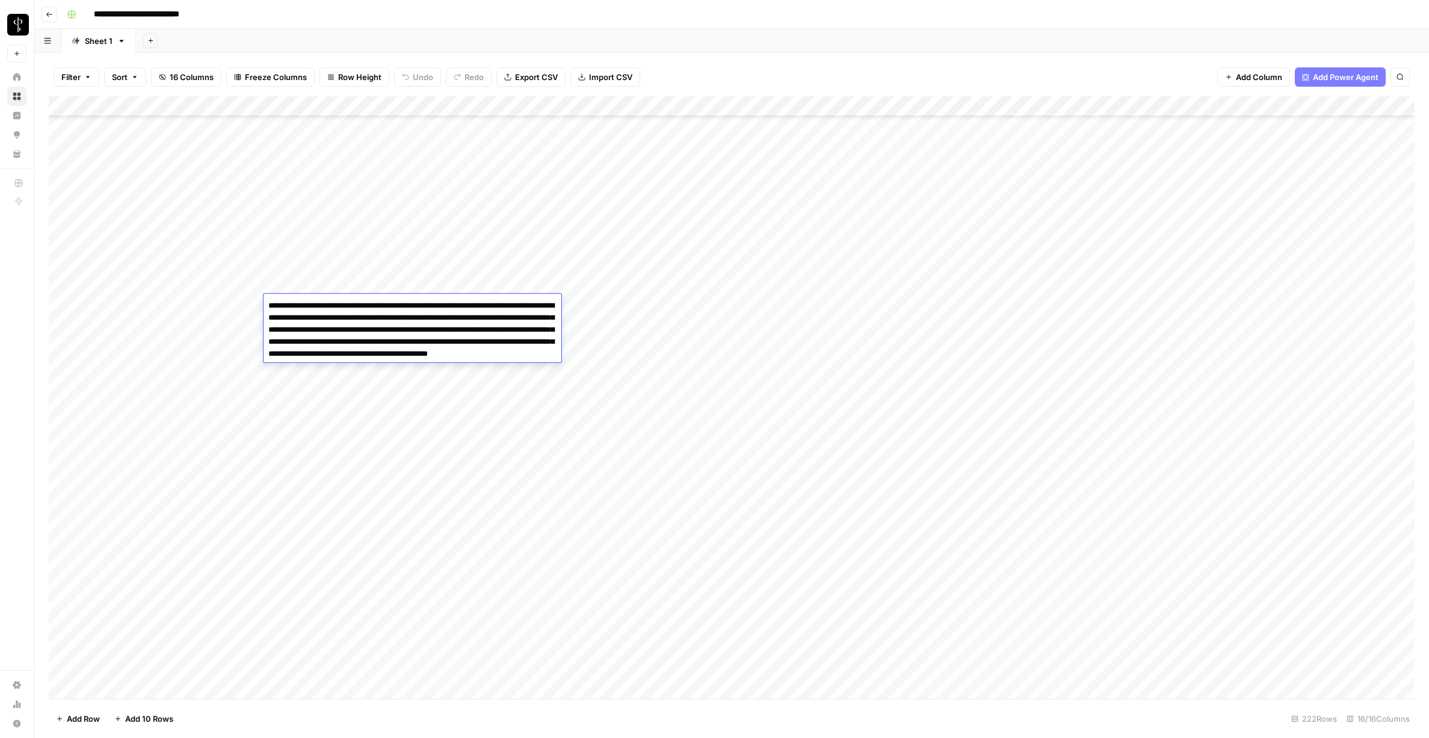
drag, startPoint x: 268, startPoint y: 308, endPoint x: 553, endPoint y: 362, distance: 289.2
click at [553, 362] on textarea "**********" at bounding box center [413, 335] width 298 height 77
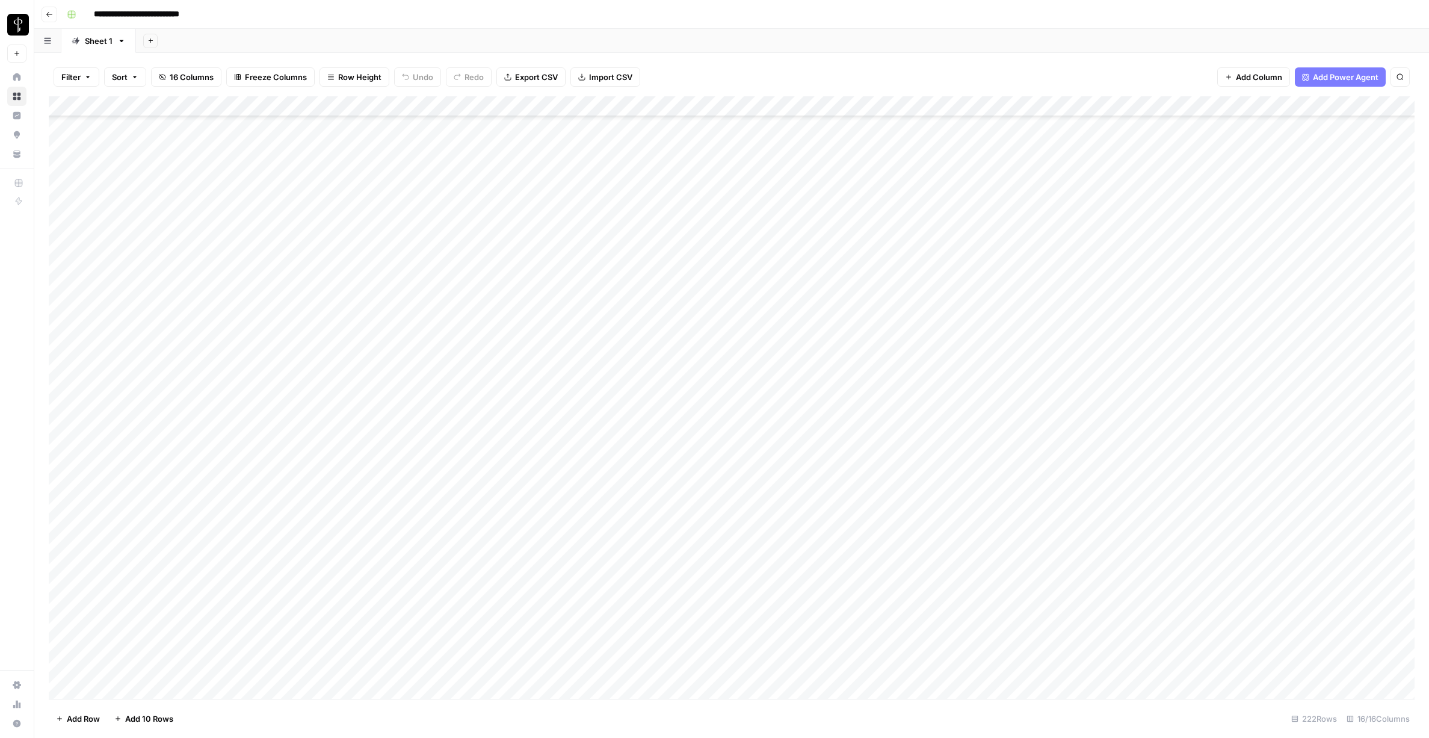
click at [407, 376] on div "Add Column" at bounding box center [732, 397] width 1366 height 602
click at [377, 424] on div "Add Column" at bounding box center [732, 397] width 1366 height 602
click at [385, 406] on div "Add Column" at bounding box center [732, 397] width 1366 height 602
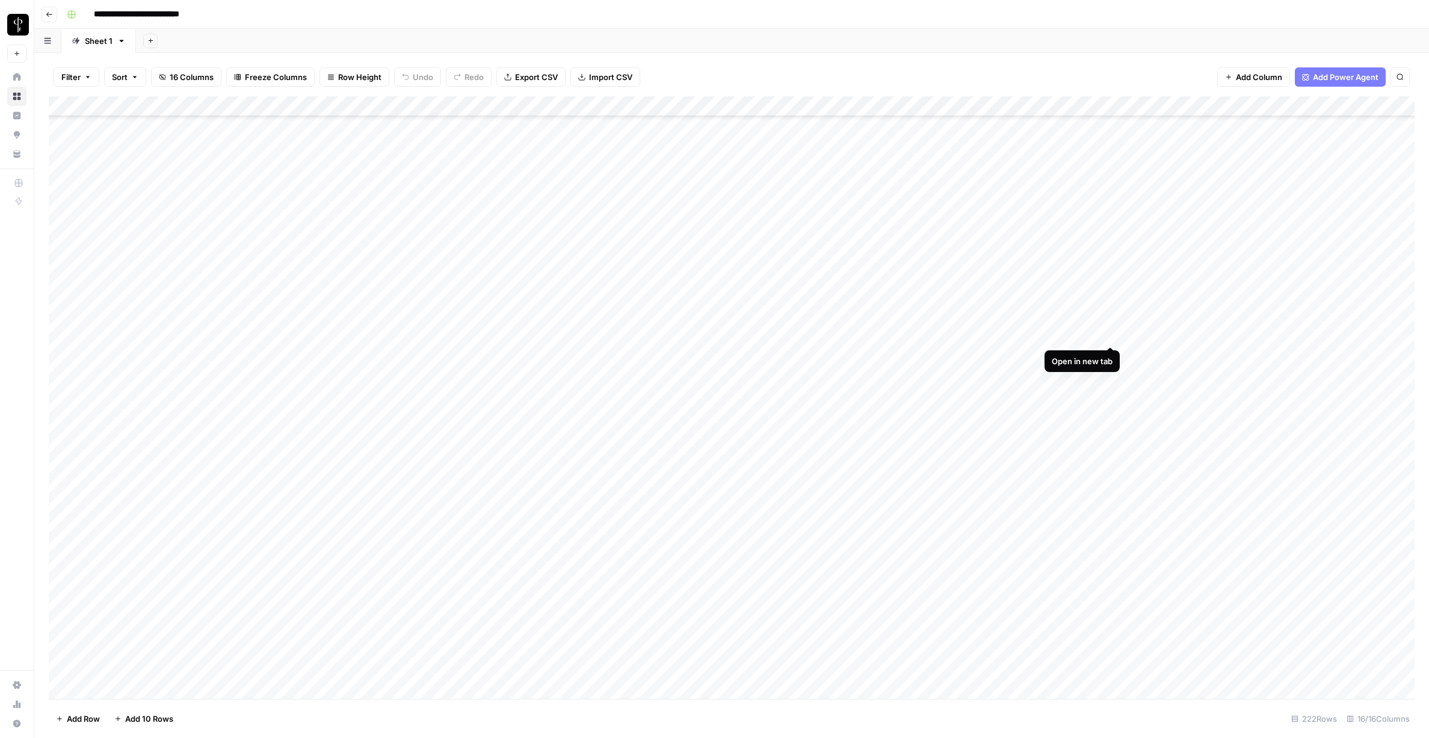
click at [1109, 333] on div "Add Column" at bounding box center [732, 397] width 1366 height 602
